Goal: Task Accomplishment & Management: Use online tool/utility

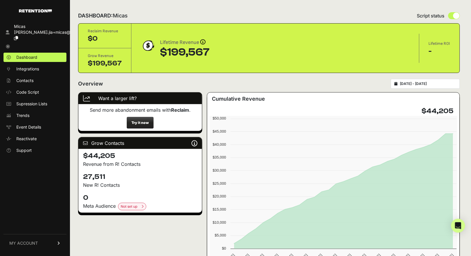
click at [419, 80] on div "[DATE] - [DATE]" at bounding box center [425, 84] width 69 height 10
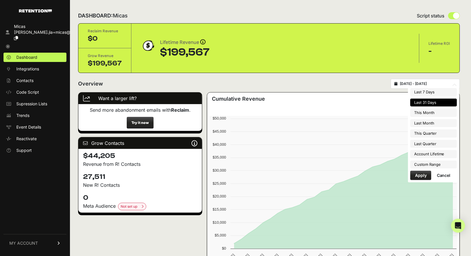
click at [419, 84] on input "[DATE] - [DATE]" at bounding box center [428, 84] width 56 height 5
click at [440, 161] on li "Custom Range" at bounding box center [433, 165] width 47 height 8
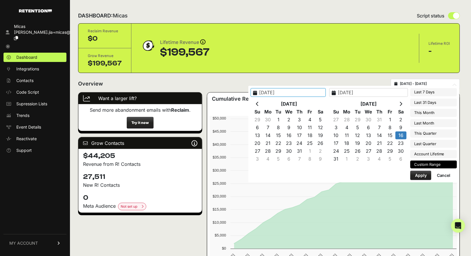
type input "[DATE]"
click at [423, 171] on button "Apply" at bounding box center [420, 175] width 21 height 9
type input "[DATE] - [DATE]"
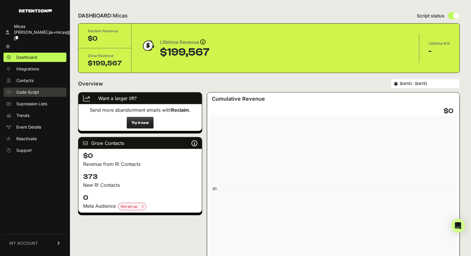
click at [38, 89] on span "Code Script" at bounding box center [27, 92] width 23 height 6
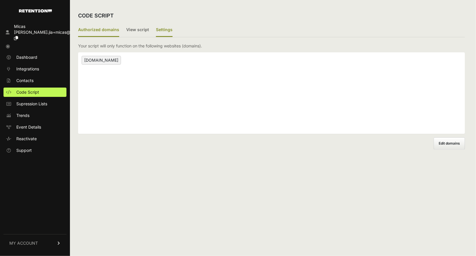
click at [161, 29] on label "Settings" at bounding box center [164, 30] width 17 height 14
click at [0, 0] on input "Settings" at bounding box center [0, 0] width 0 height 0
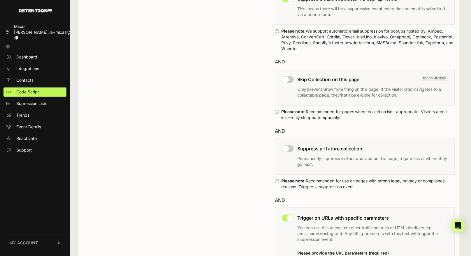
scroll to position [382, 0]
